Goal: Information Seeking & Learning: Understand process/instructions

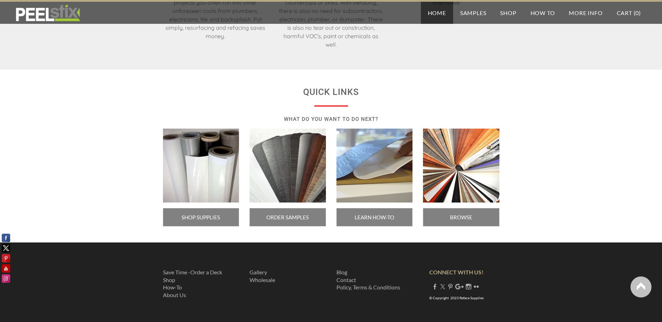
scroll to position [1166, 0]
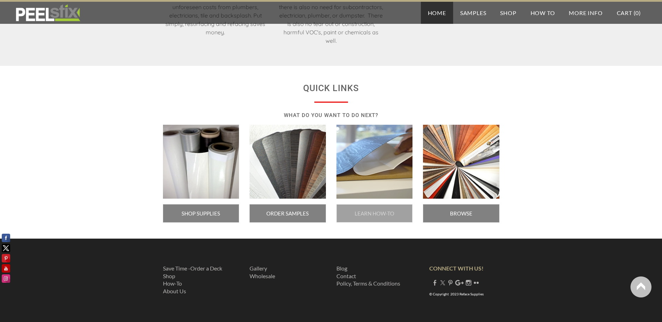
click at [384, 212] on span "LEARN HOW-TO" at bounding box center [374, 213] width 76 height 18
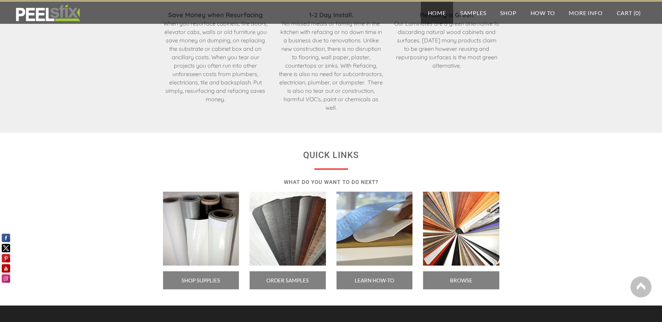
scroll to position [1108, 0]
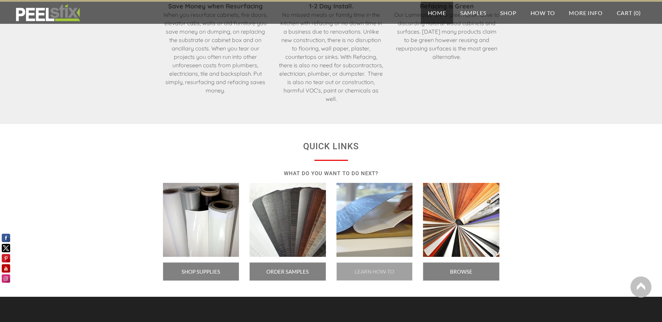
click at [369, 269] on span "LEARN HOW-TO" at bounding box center [374, 271] width 76 height 18
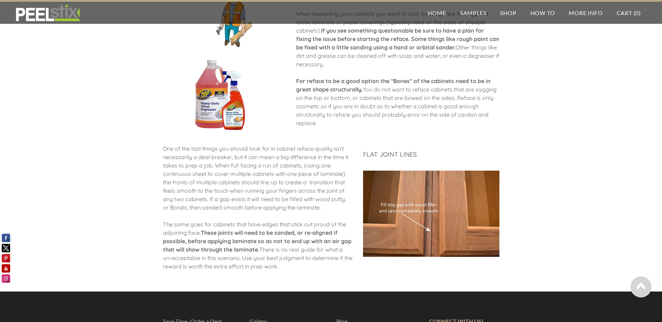
scroll to position [810, 0]
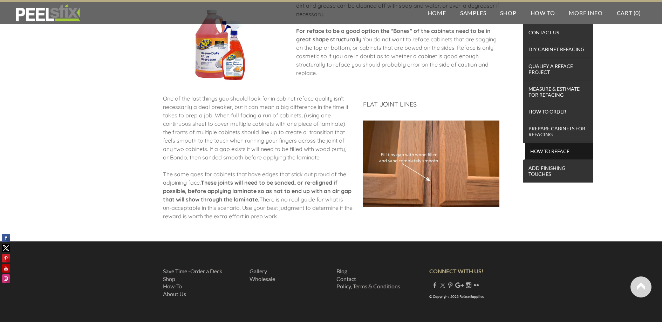
click at [532, 150] on span "How To Reface" at bounding box center [559, 150] width 65 height 9
